Goal: Information Seeking & Learning: Learn about a topic

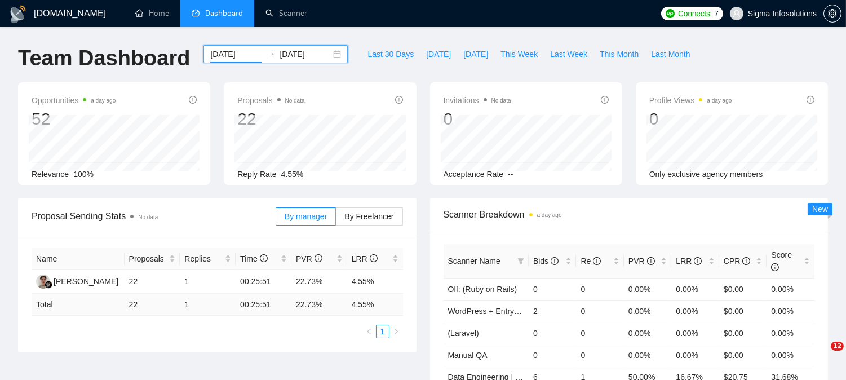
click at [232, 55] on input "[DATE]" at bounding box center [235, 54] width 51 height 12
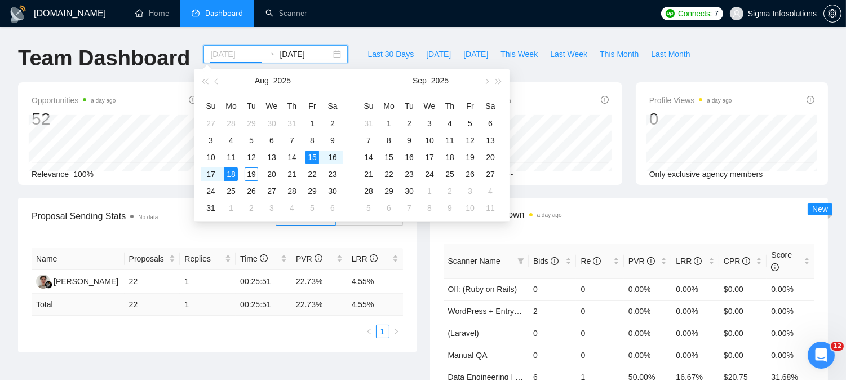
type input "[DATE]"
click at [230, 177] on div "18" at bounding box center [231, 174] width 14 height 14
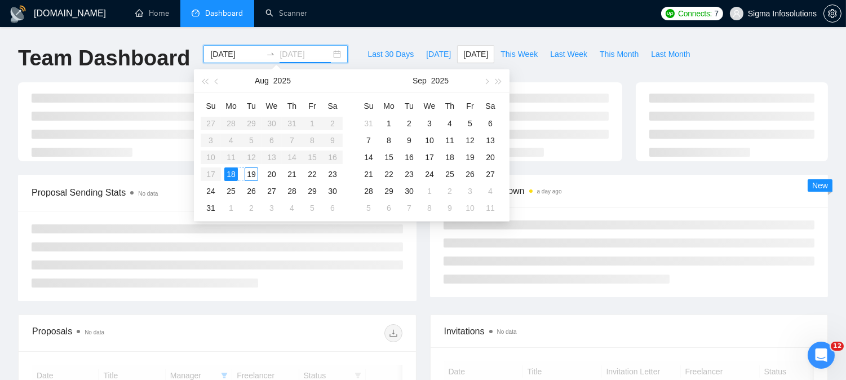
type input "[DATE]"
click at [254, 177] on div "19" at bounding box center [252, 174] width 14 height 14
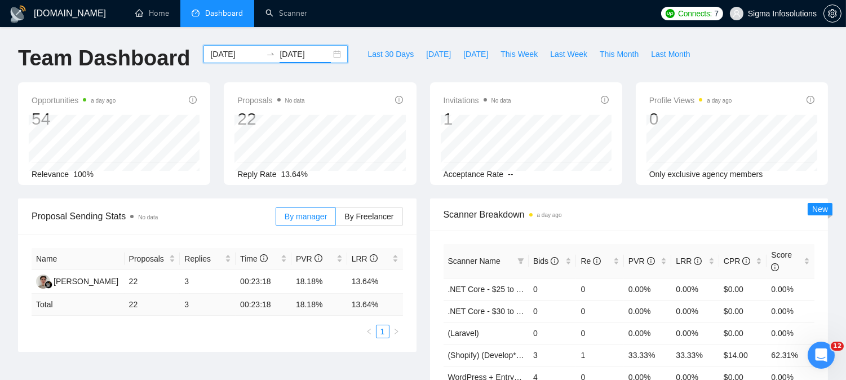
click at [234, 190] on div "Opportunities a day ago 54 Relevance 100% Proposals No data 22 [DATE] Sent 11 R…" at bounding box center [422, 140] width 823 height 116
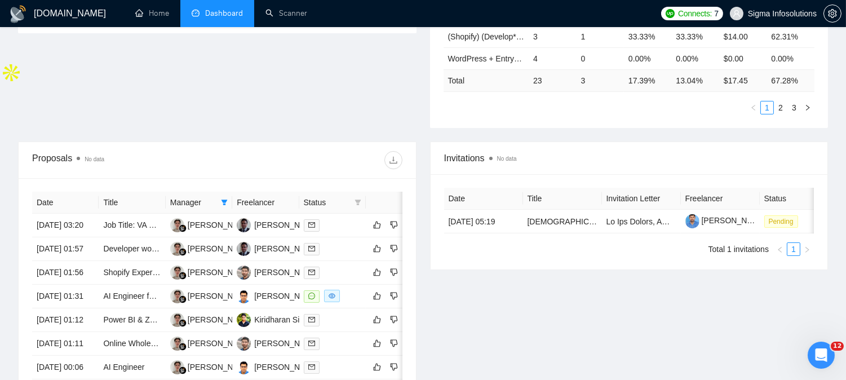
scroll to position [319, 0]
click at [226, 199] on icon "filter" at bounding box center [225, 202] width 6 height 6
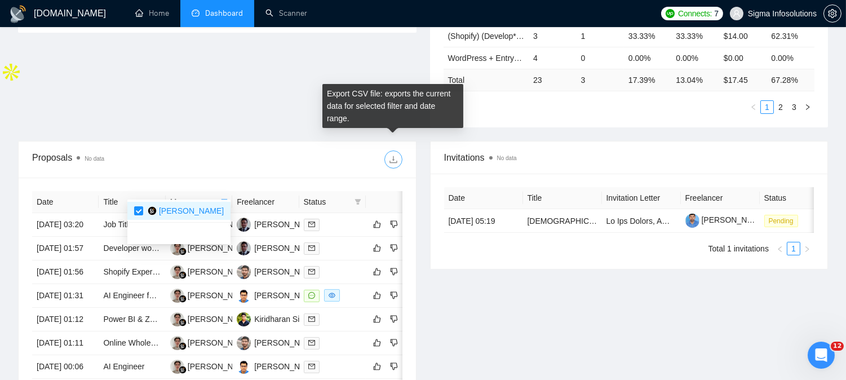
click at [395, 156] on icon "download" at bounding box center [392, 159] width 7 height 7
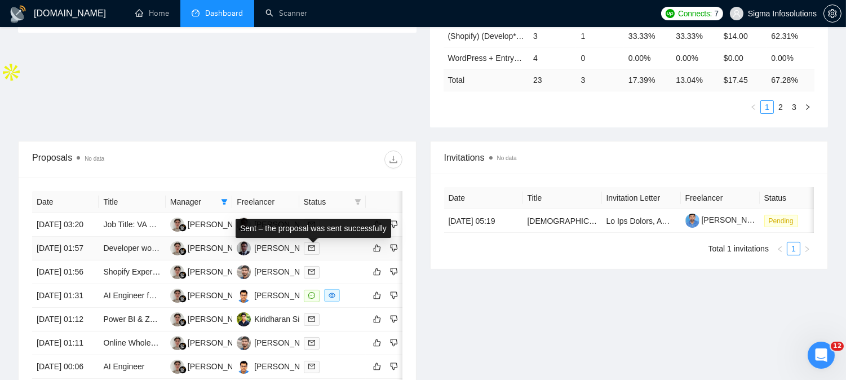
click at [314, 250] on span at bounding box center [312, 248] width 16 height 12
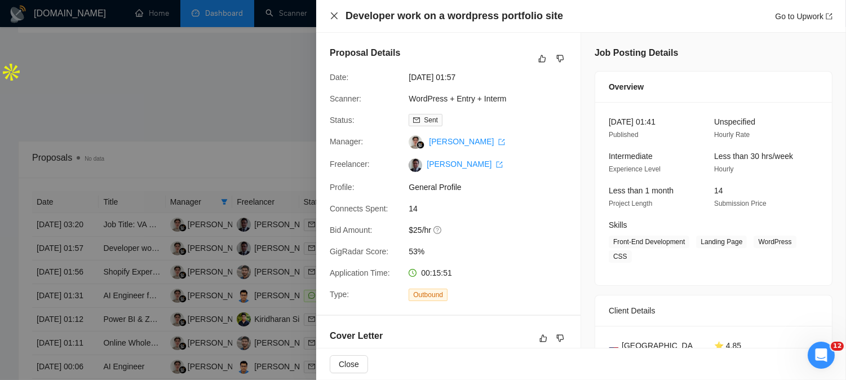
click at [335, 14] on icon "close" at bounding box center [334, 15] width 9 height 9
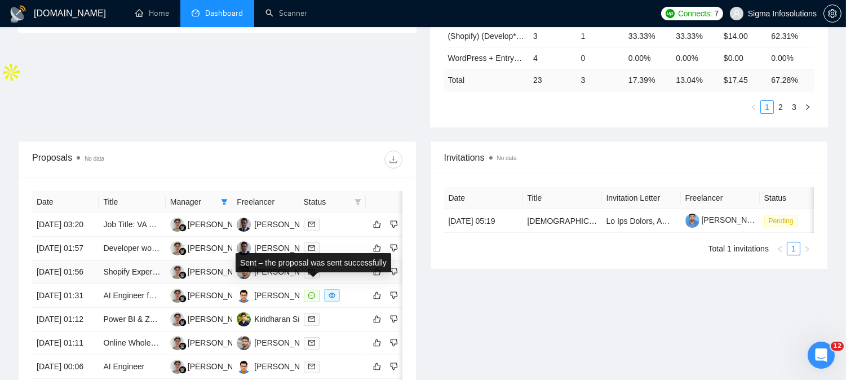
click at [311, 275] on icon "mail" at bounding box center [311, 271] width 7 height 7
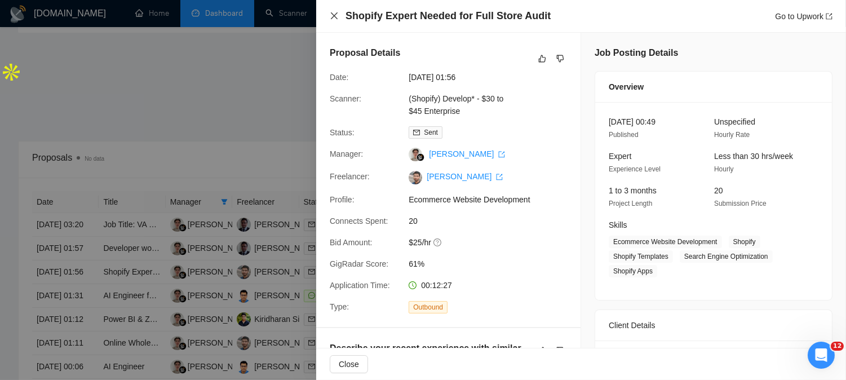
click at [338, 17] on icon "close" at bounding box center [334, 15] width 9 height 9
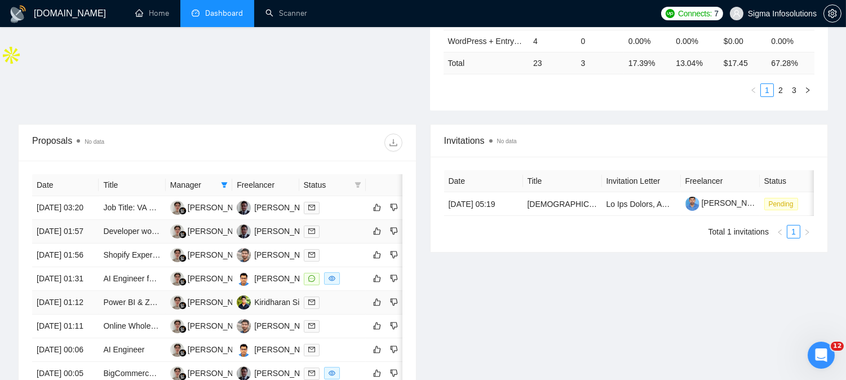
scroll to position [444, 0]
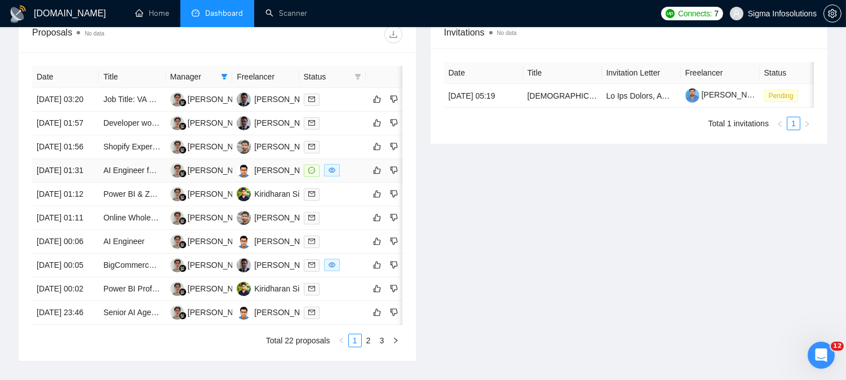
click at [304, 177] on span at bounding box center [312, 171] width 16 height 12
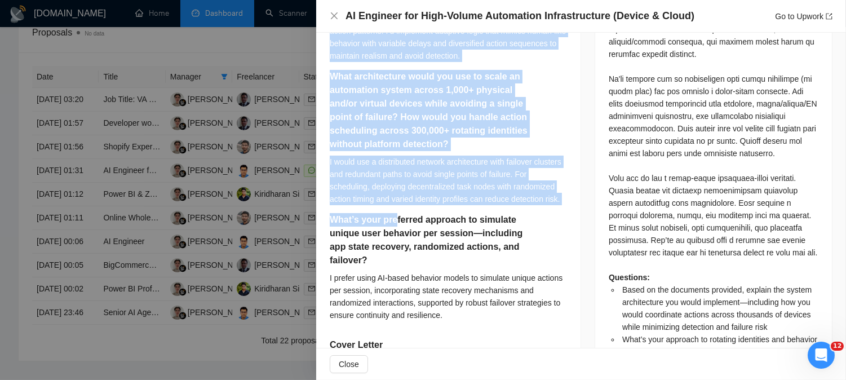
scroll to position [751, 0]
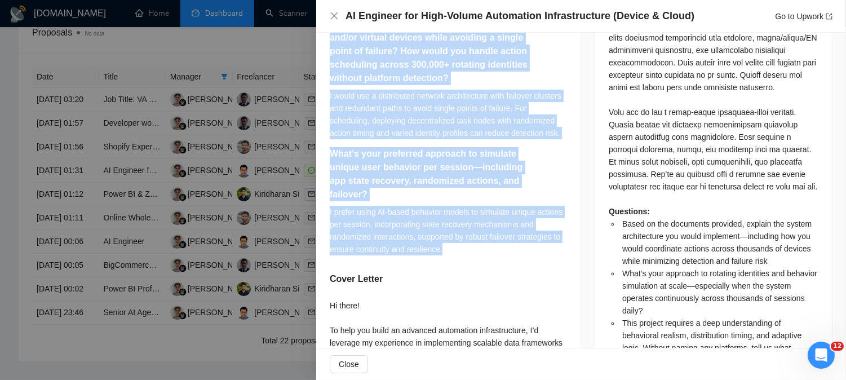
drag, startPoint x: 329, startPoint y: 161, endPoint x: 457, endPoint y: 246, distance: 153.5
copy div "Lorem ip dol sitametco adipisci, elitsed doe tempor incididuntut lab etdol magn…"
click at [334, 17] on icon "close" at bounding box center [334, 15] width 7 height 7
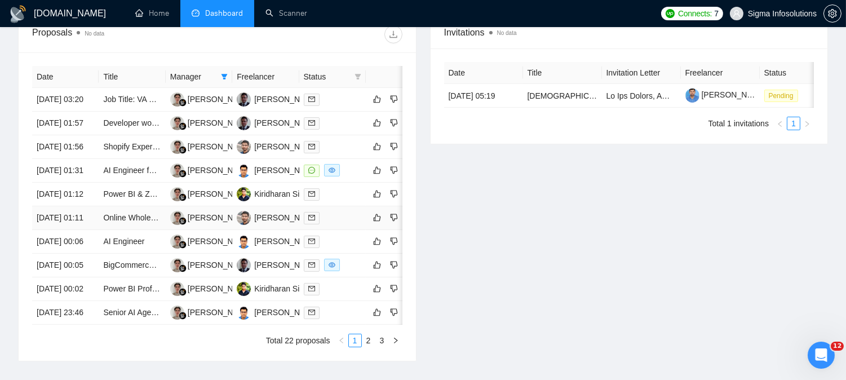
click at [311, 220] on icon "mail" at bounding box center [311, 217] width 7 height 5
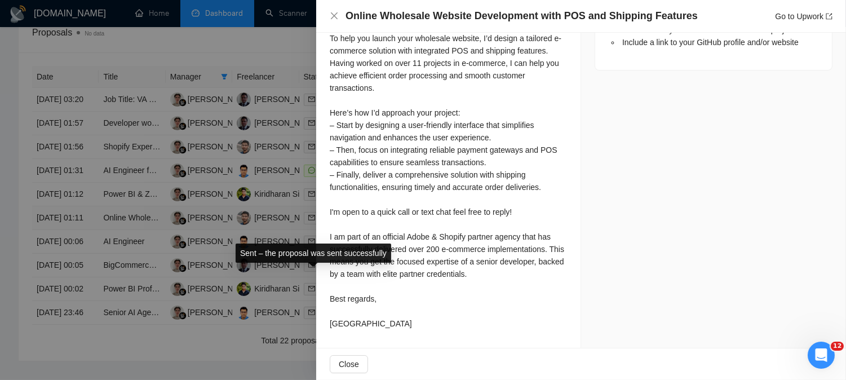
scroll to position [688, 0]
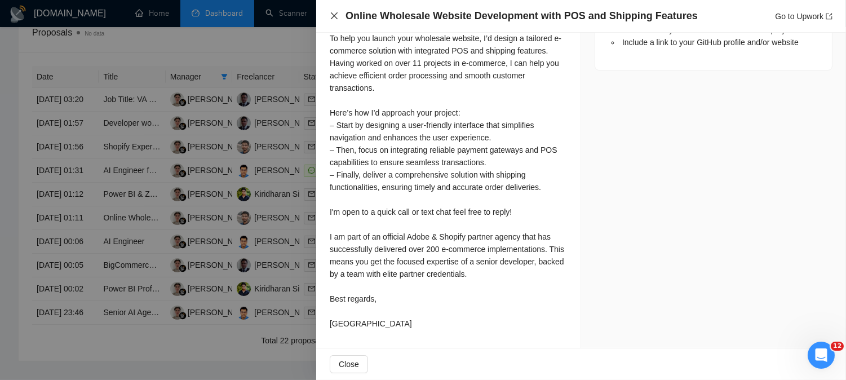
click at [335, 15] on icon "close" at bounding box center [334, 15] width 7 height 7
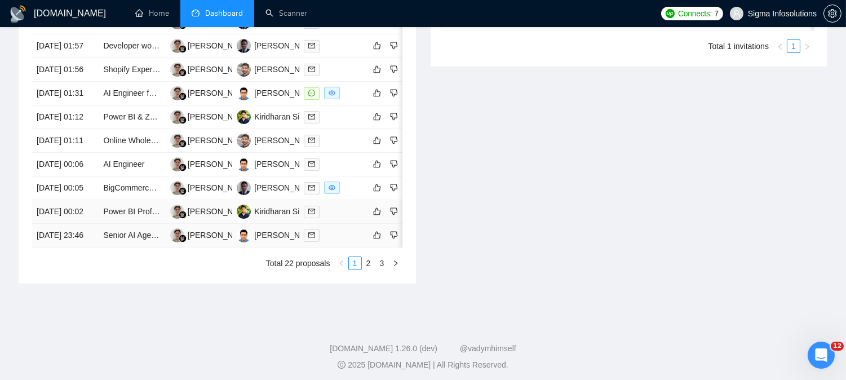
scroll to position [570, 0]
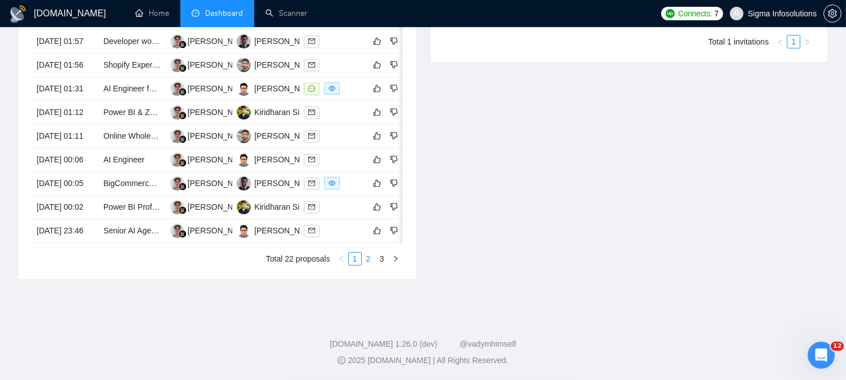
click at [365, 265] on link "2" at bounding box center [368, 258] width 12 height 12
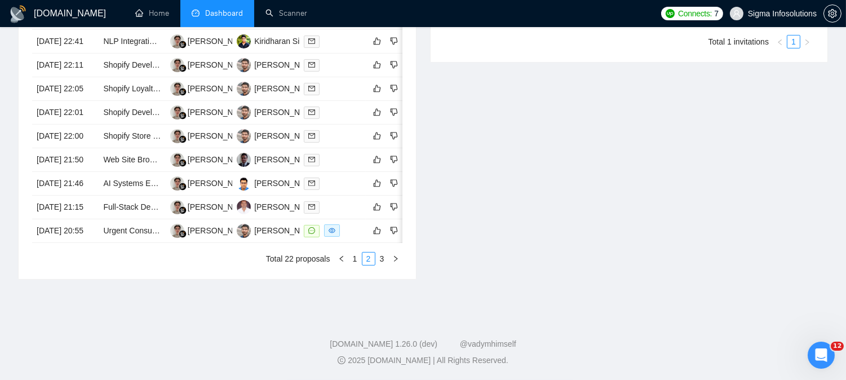
scroll to position [319, 0]
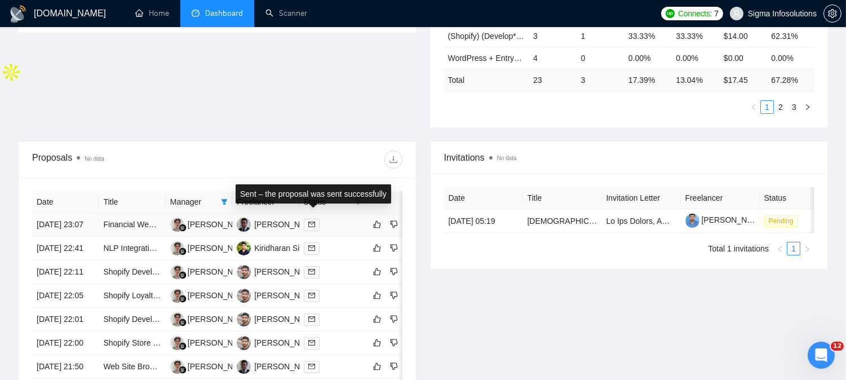
click at [313, 221] on icon "mail" at bounding box center [311, 224] width 7 height 7
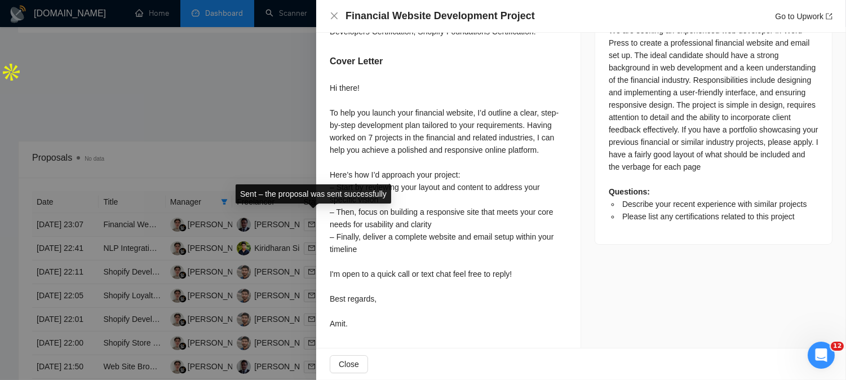
scroll to position [524, 0]
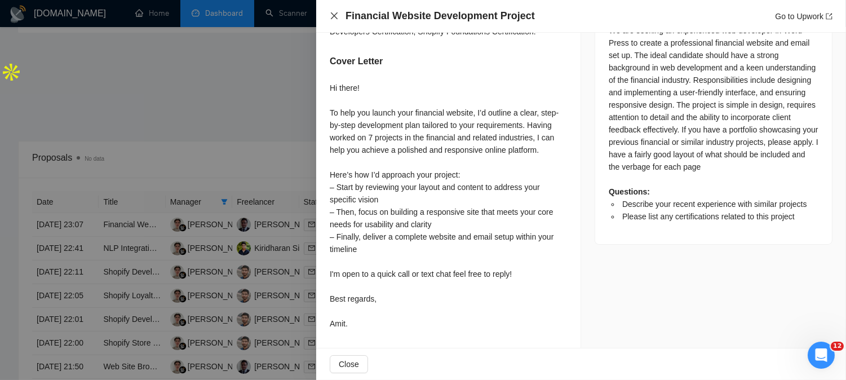
click at [337, 15] on icon "close" at bounding box center [334, 15] width 9 height 9
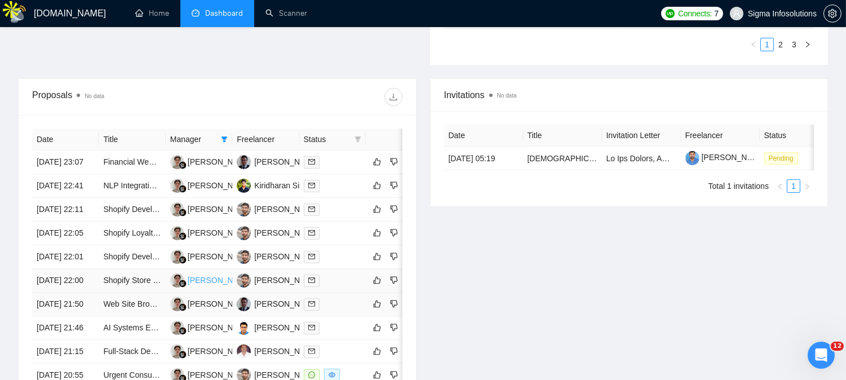
scroll to position [444, 0]
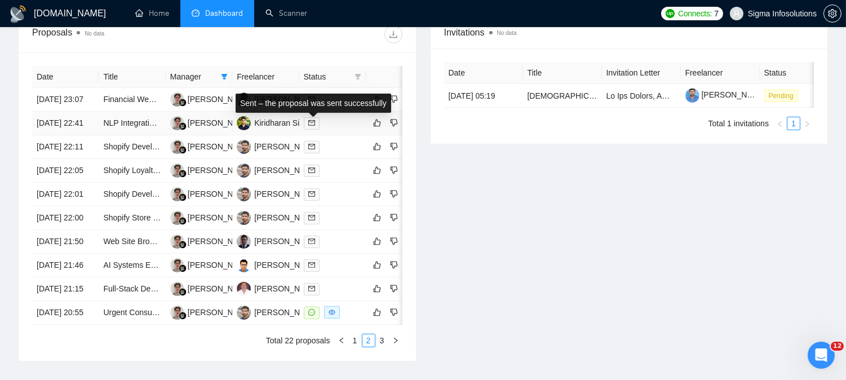
click at [310, 126] on icon "mail" at bounding box center [311, 122] width 7 height 7
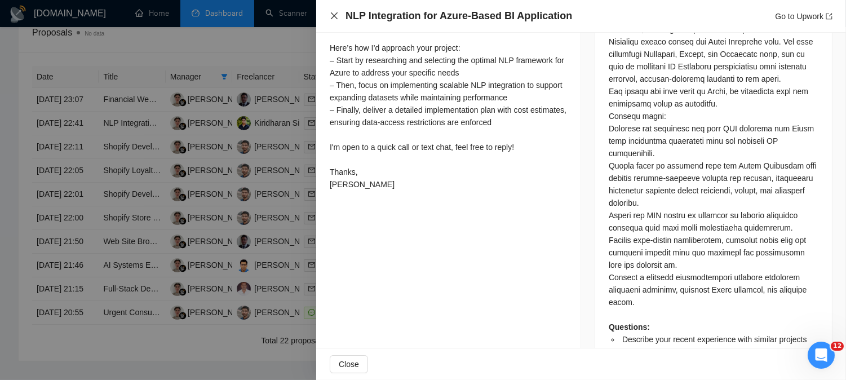
click at [333, 16] on icon "close" at bounding box center [334, 15] width 9 height 9
